Goal: Go to known website: Access a specific website the user already knows

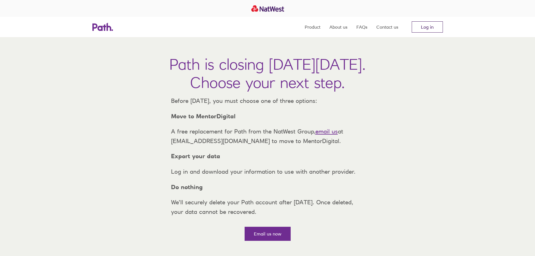
click at [414, 22] on link "Log in" at bounding box center [426, 26] width 31 height 11
click at [438, 28] on link "Log in" at bounding box center [426, 26] width 31 height 11
